Goal: Task Accomplishment & Management: Complete application form

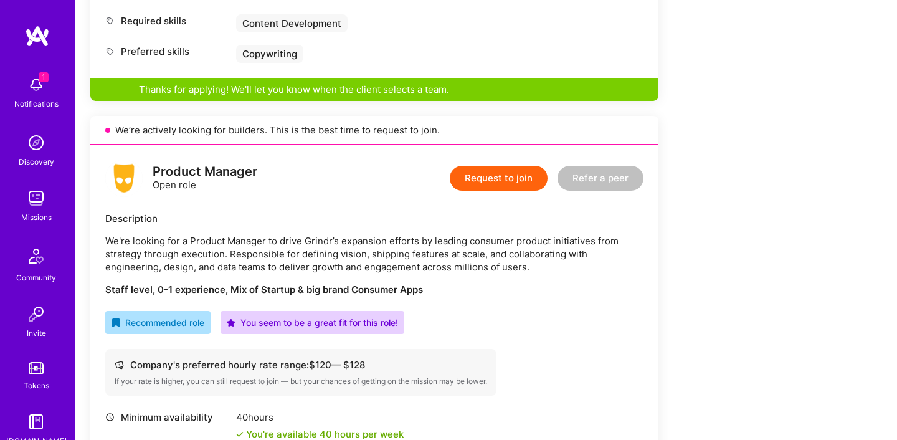
scroll to position [697, 0]
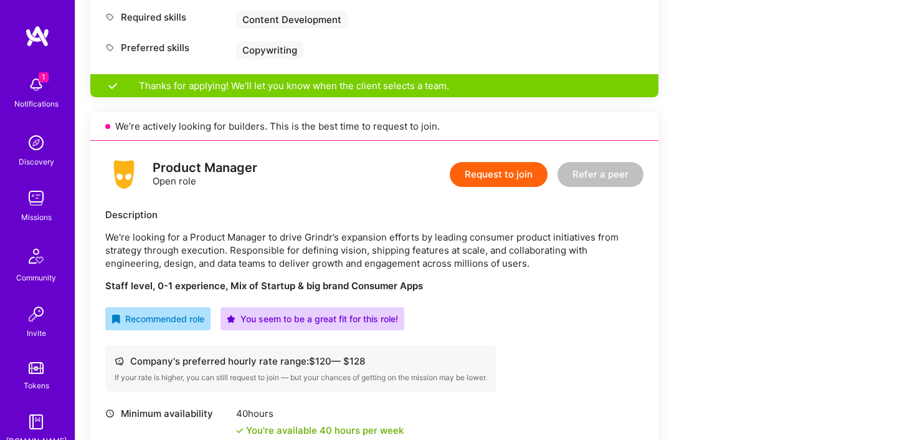
click at [525, 173] on button "Request to join" at bounding box center [499, 174] width 98 height 25
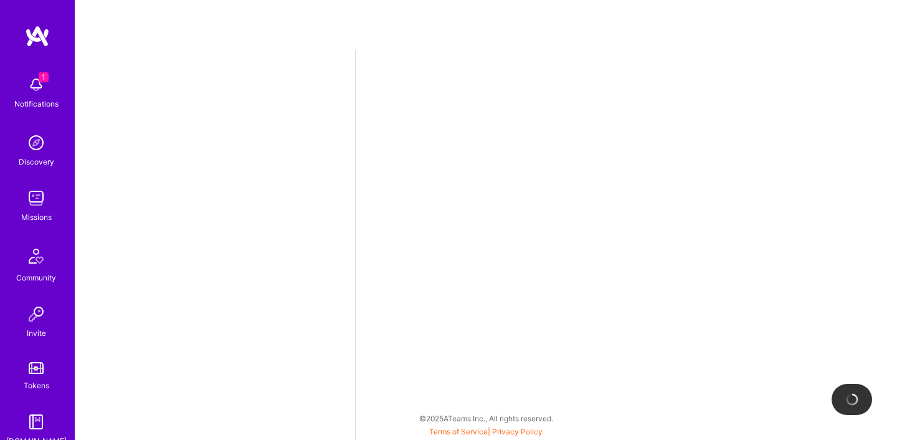
select select "US"
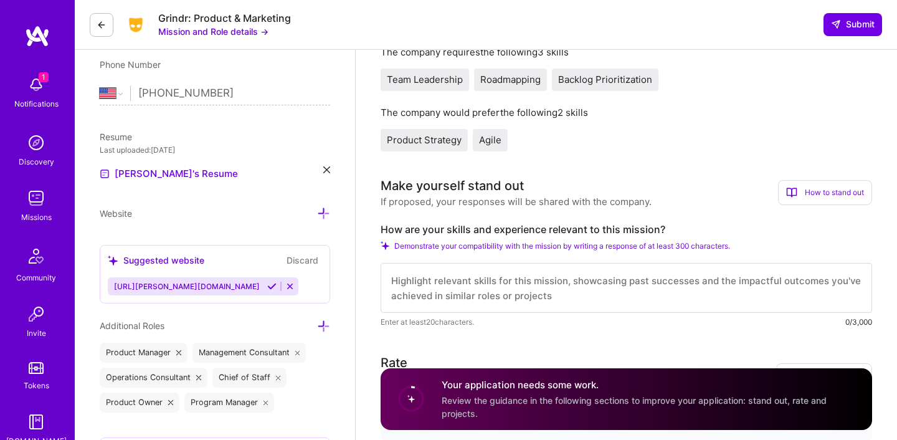
scroll to position [268, 0]
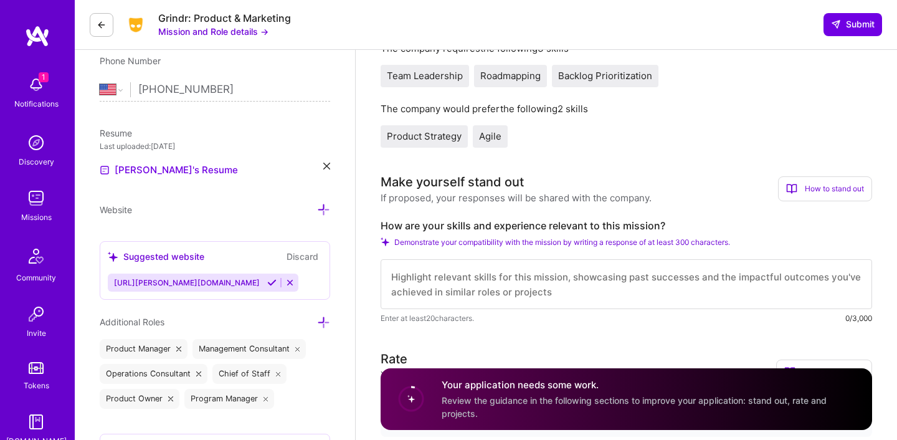
click at [529, 287] on textarea at bounding box center [626, 284] width 491 height 50
paste textarea "Good Morning, I would welcome the opportunity to help out [PERSON_NAME] and his…"
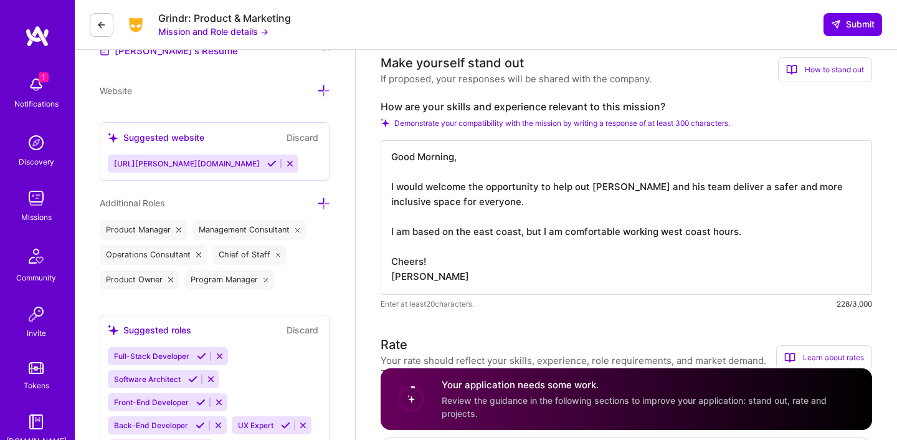
scroll to position [389, 0]
click at [442, 153] on textarea "Good Morning, I would welcome the opportunity to help out [PERSON_NAME] and his…" at bounding box center [626, 216] width 491 height 154
drag, startPoint x: 552, startPoint y: 185, endPoint x: 623, endPoint y: 200, distance: 73.2
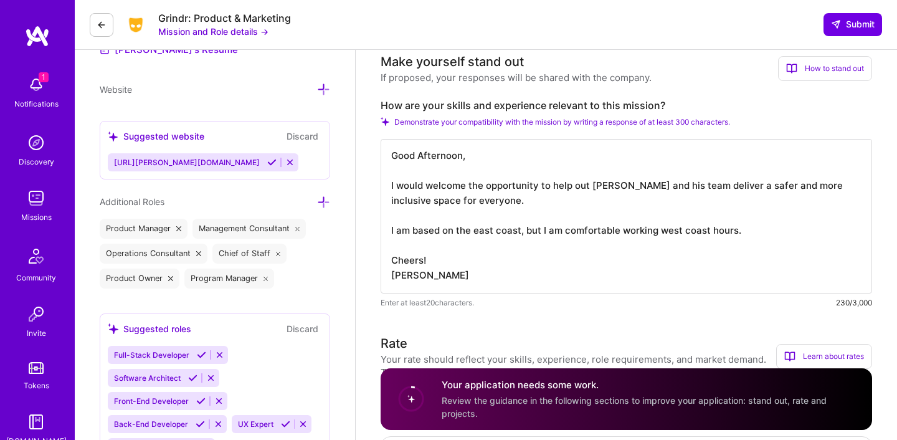
click at [623, 200] on textarea "Good Afternoon, I would welcome the opportunity to help out [PERSON_NAME] and h…" at bounding box center [626, 216] width 491 height 154
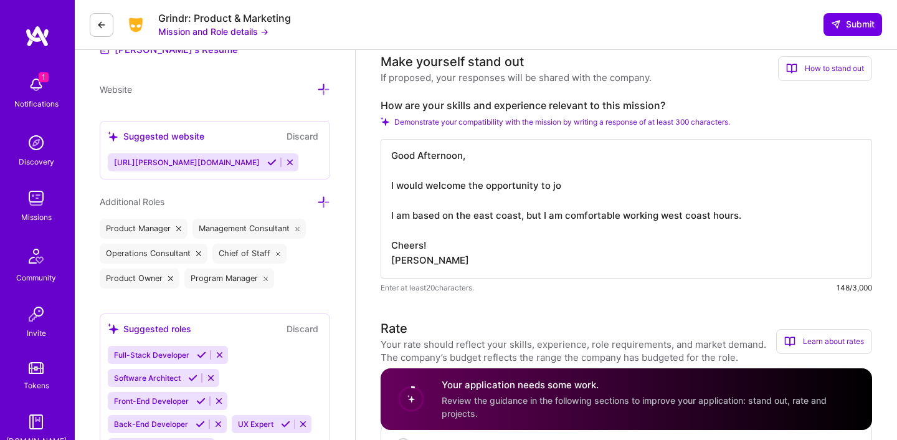
scroll to position [0, 0]
drag, startPoint x: 825, startPoint y: 187, endPoint x: 764, endPoint y: 185, distance: 61.1
click at [764, 185] on textarea "Good Afternoon, I would welcome the opportunity to join back up with Grindr and…" at bounding box center [626, 209] width 491 height 140
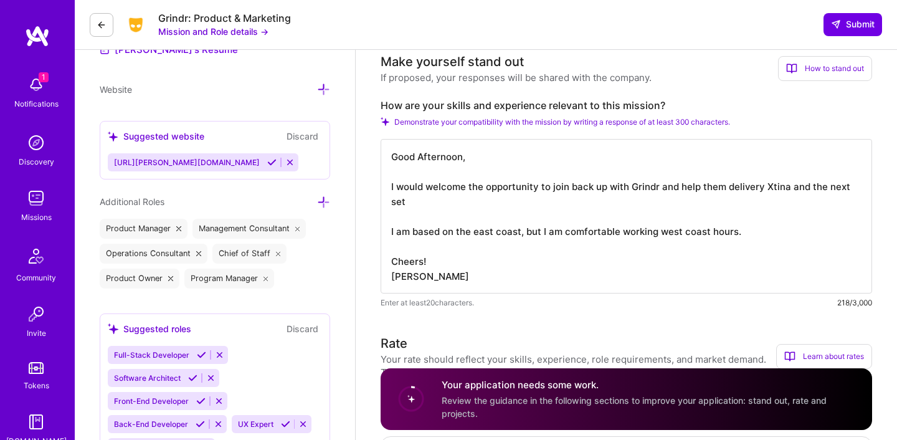
click at [749, 186] on textarea "Good Afternoon, I would welcome the opportunity to join back up with Grindr and…" at bounding box center [626, 216] width 491 height 154
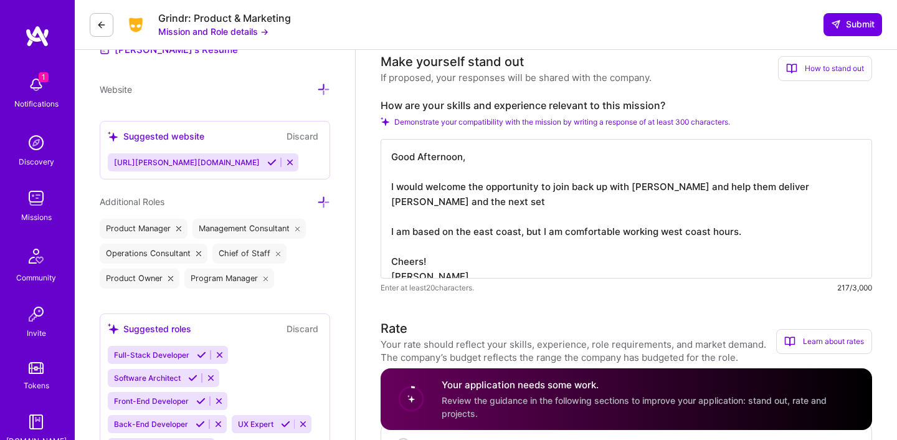
click at [861, 184] on textarea "Good Afternoon, I would welcome the opportunity to join back up with [PERSON_NA…" at bounding box center [626, 209] width 491 height 140
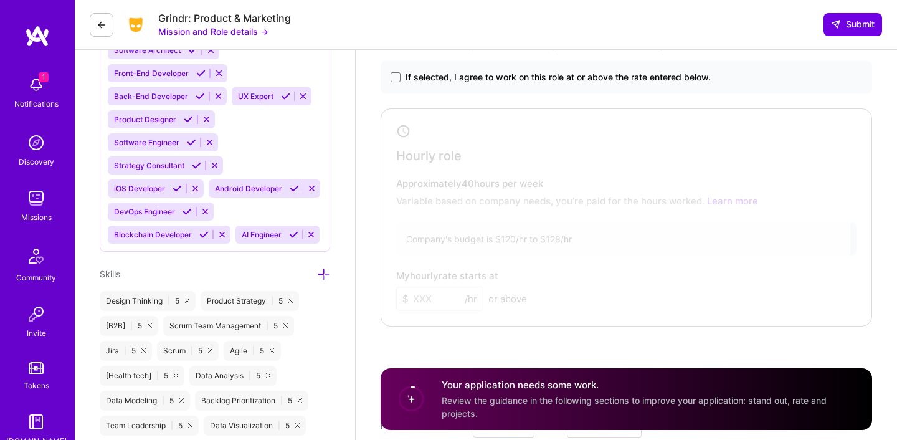
scroll to position [715, 0]
type textarea "Good Afternoon, I would welcome the opportunity to join back up with [PERSON_NA…"
click at [396, 77] on span at bounding box center [396, 78] width 10 height 10
click at [0, 0] on input "If selected, I agree to work on this role at or above the rate entered below." at bounding box center [0, 0] width 0 height 0
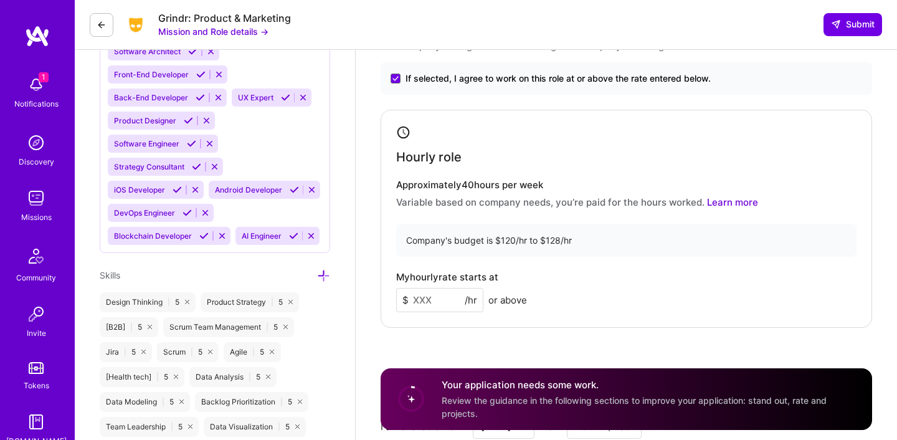
click at [424, 291] on input at bounding box center [439, 300] width 87 height 24
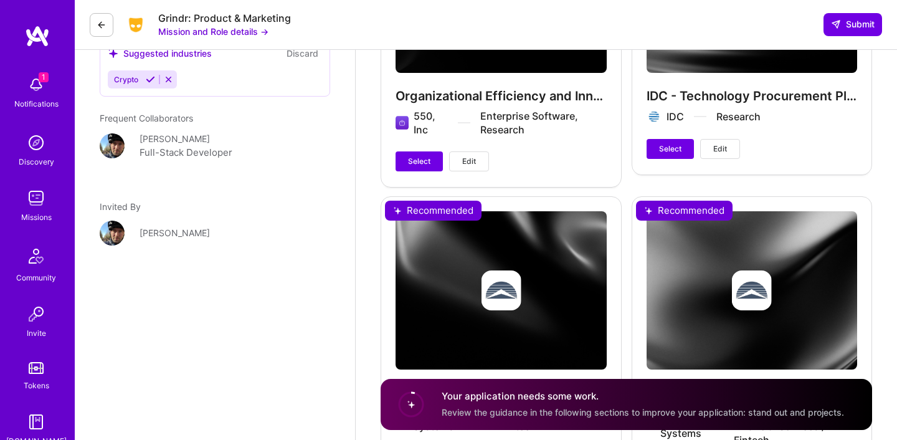
scroll to position [1936, 0]
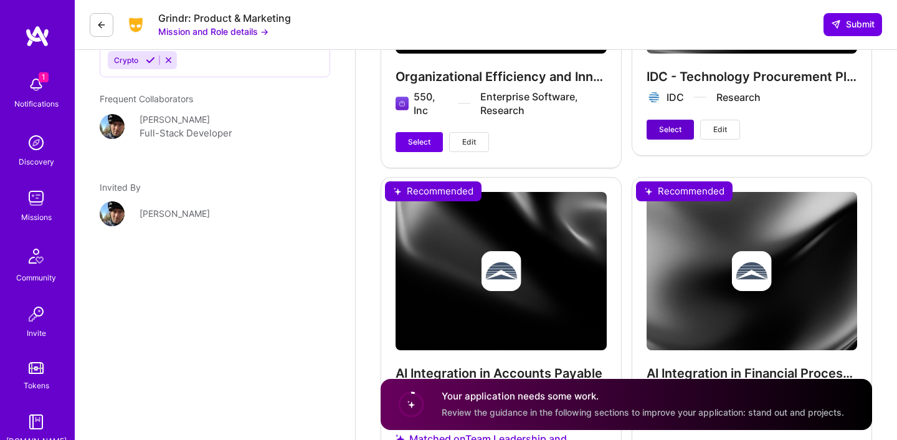
type input "110"
click at [667, 130] on span "Select" at bounding box center [670, 129] width 22 height 11
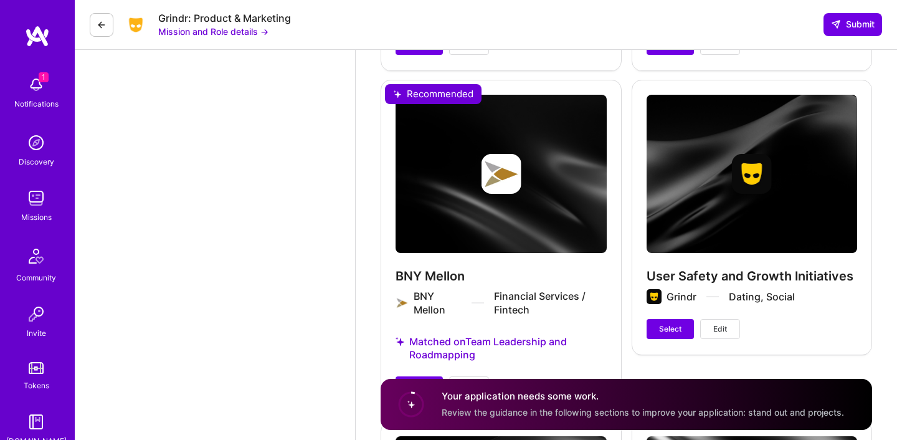
scroll to position [2975, 0]
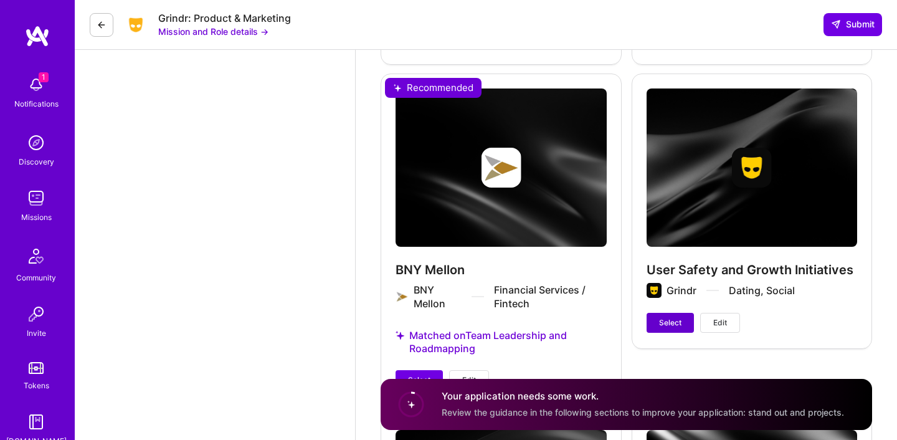
click at [658, 326] on button "Select" at bounding box center [669, 323] width 47 height 20
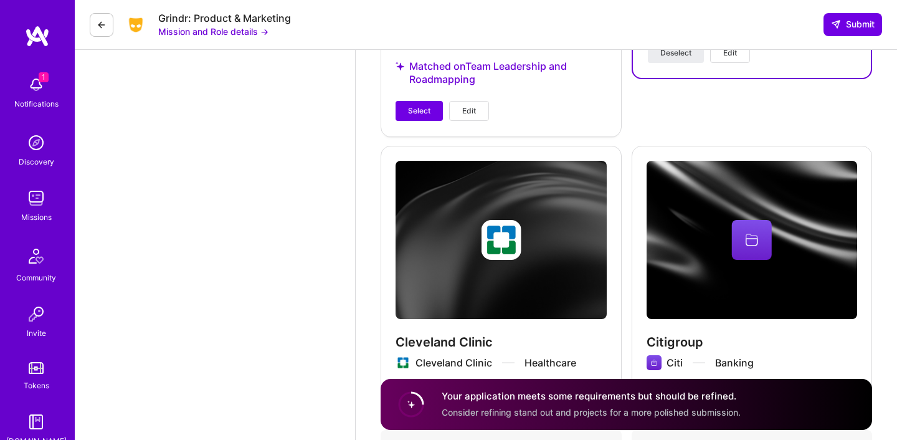
scroll to position [3240, 0]
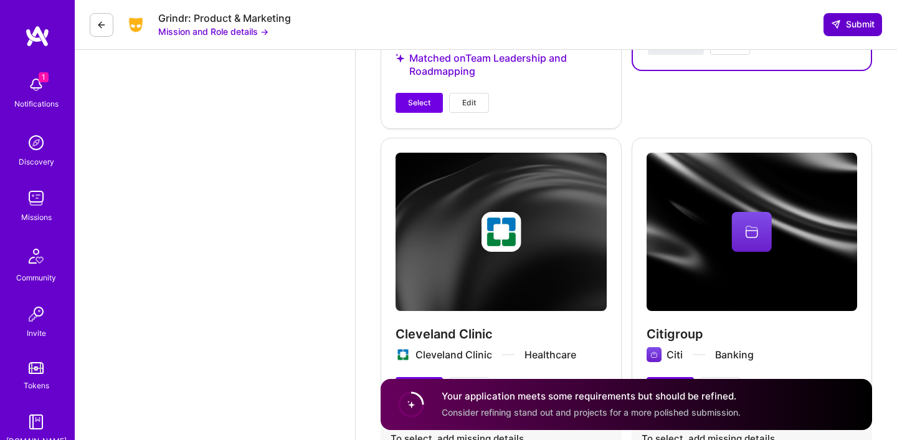
click at [861, 24] on span "Submit" at bounding box center [853, 24] width 44 height 12
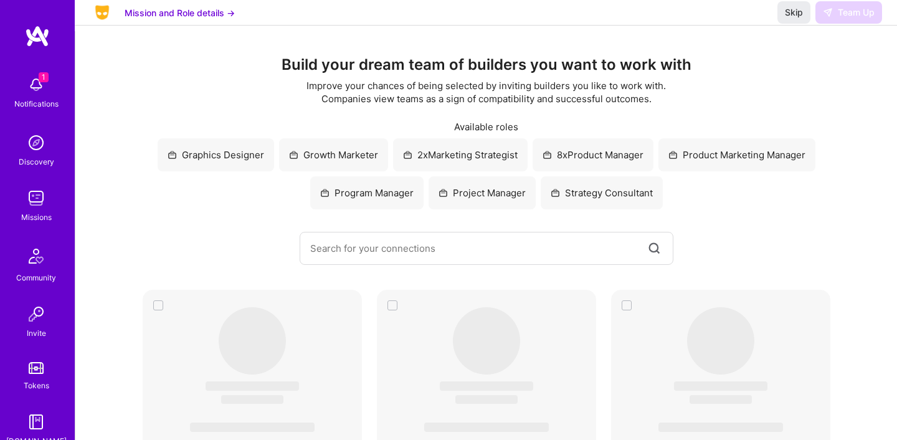
scroll to position [29, 0]
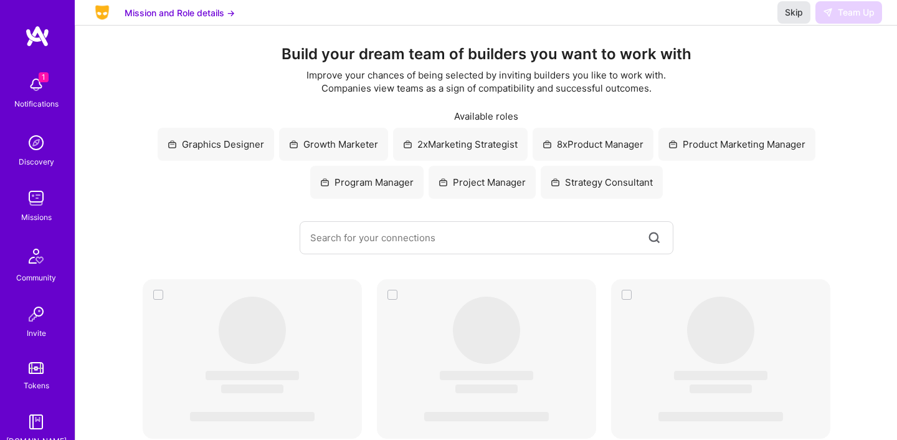
click at [792, 19] on span "Skip" at bounding box center [794, 12] width 18 height 12
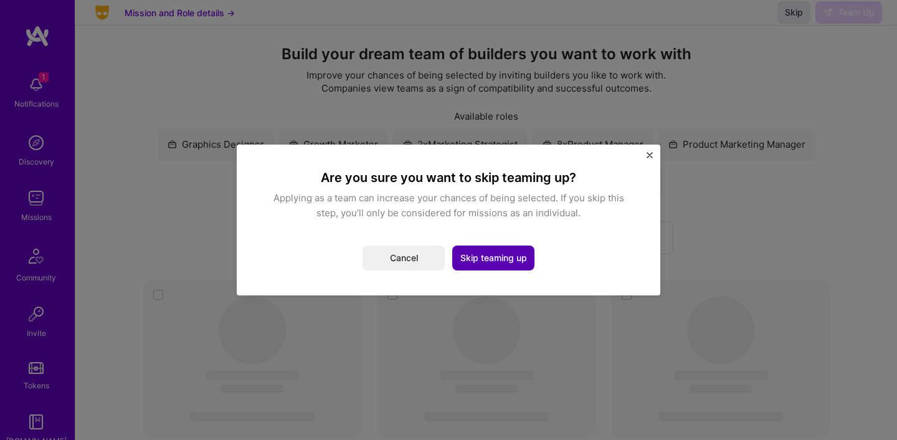
click at [480, 257] on button "Skip teaming up" at bounding box center [493, 257] width 82 height 25
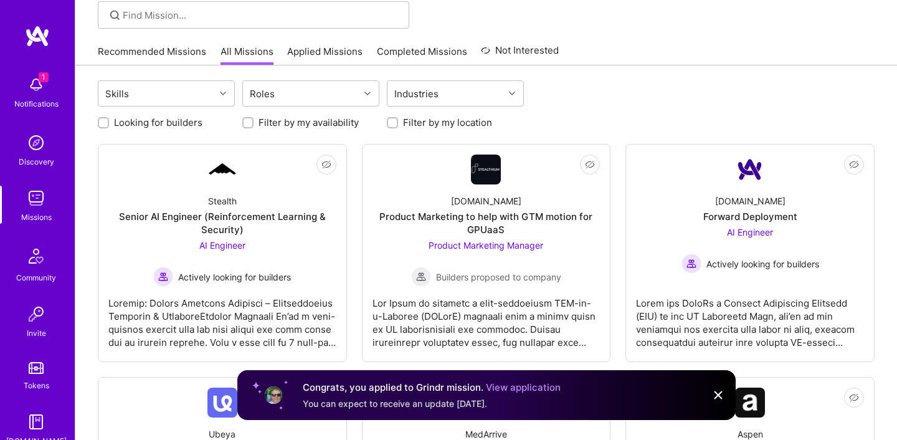
scroll to position [89, 0]
